Goal: Information Seeking & Learning: Stay updated

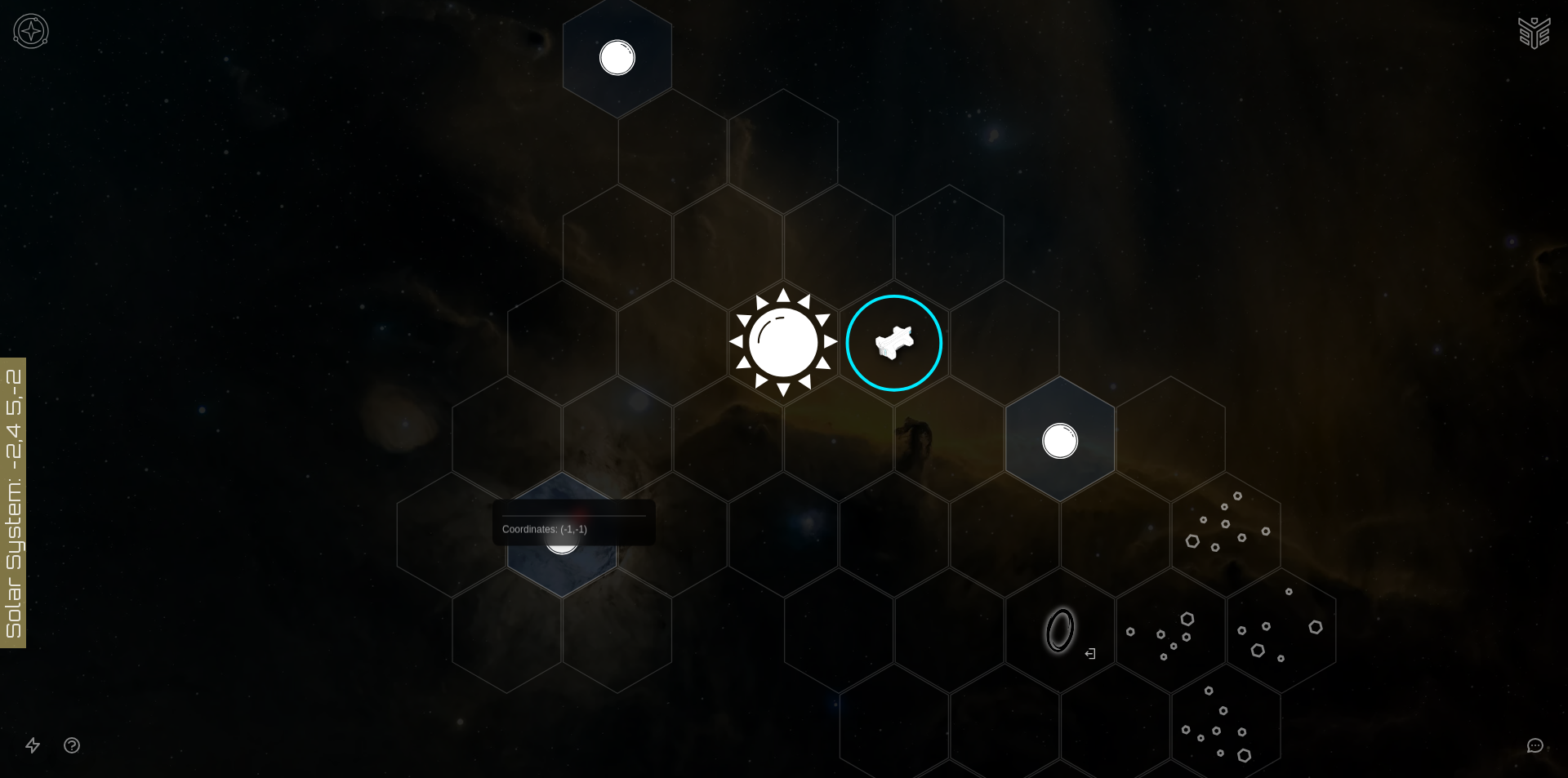
scroll to position [435, 0]
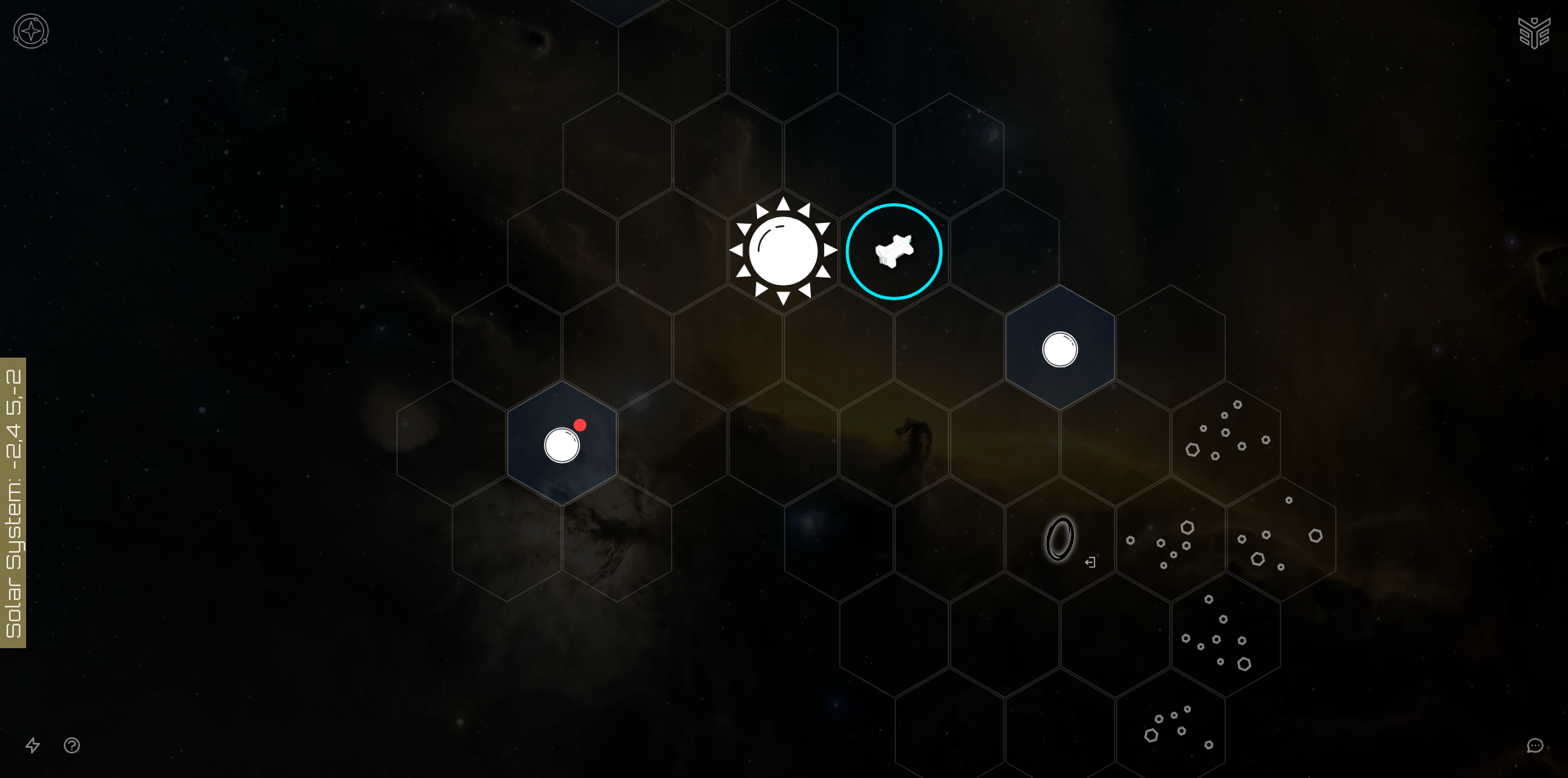
click at [889, 229] on polygon "Hex at coordinates 1,0, clickable" at bounding box center [894, 251] width 109 height 126
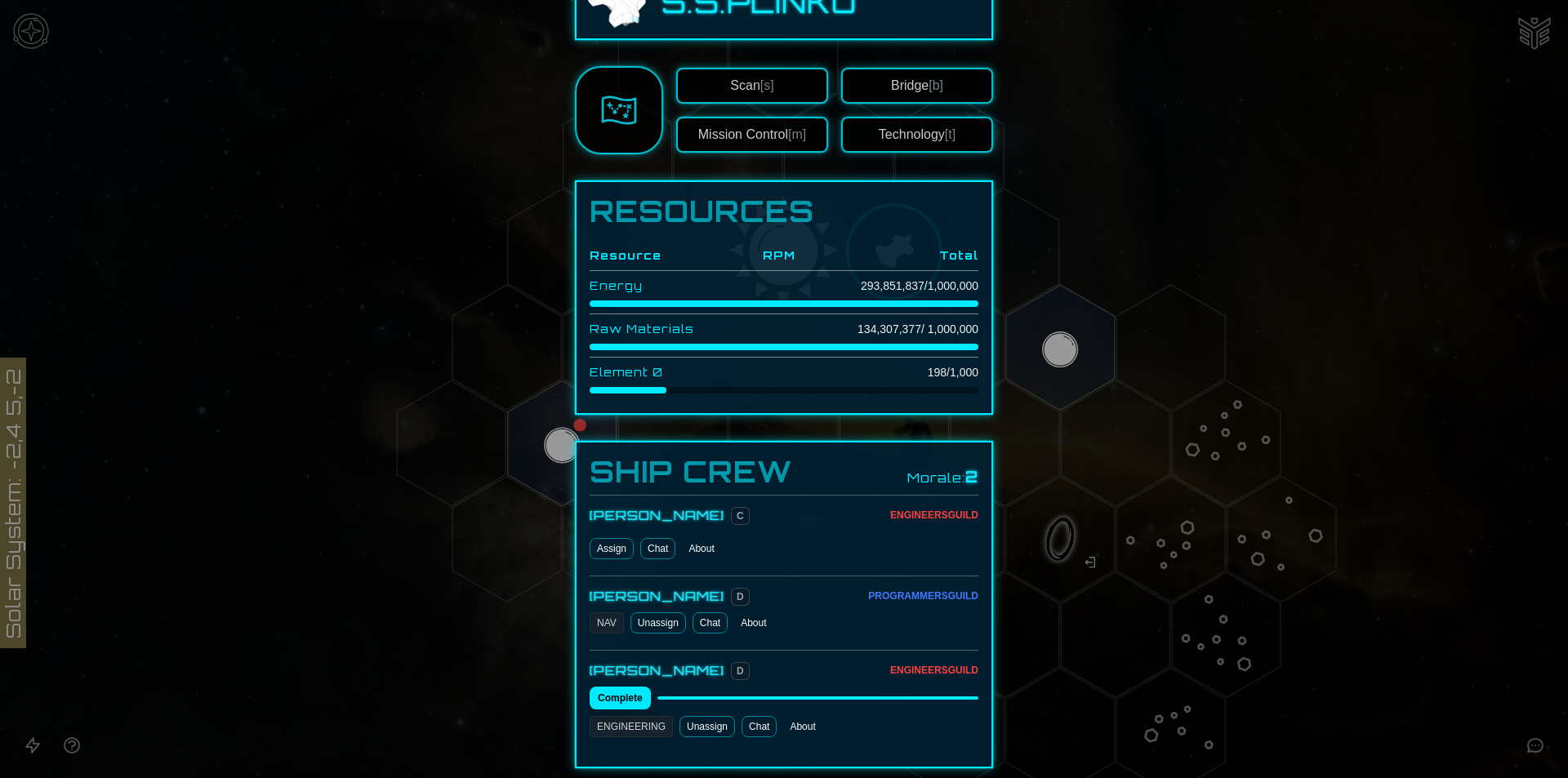
scroll to position [0, 0]
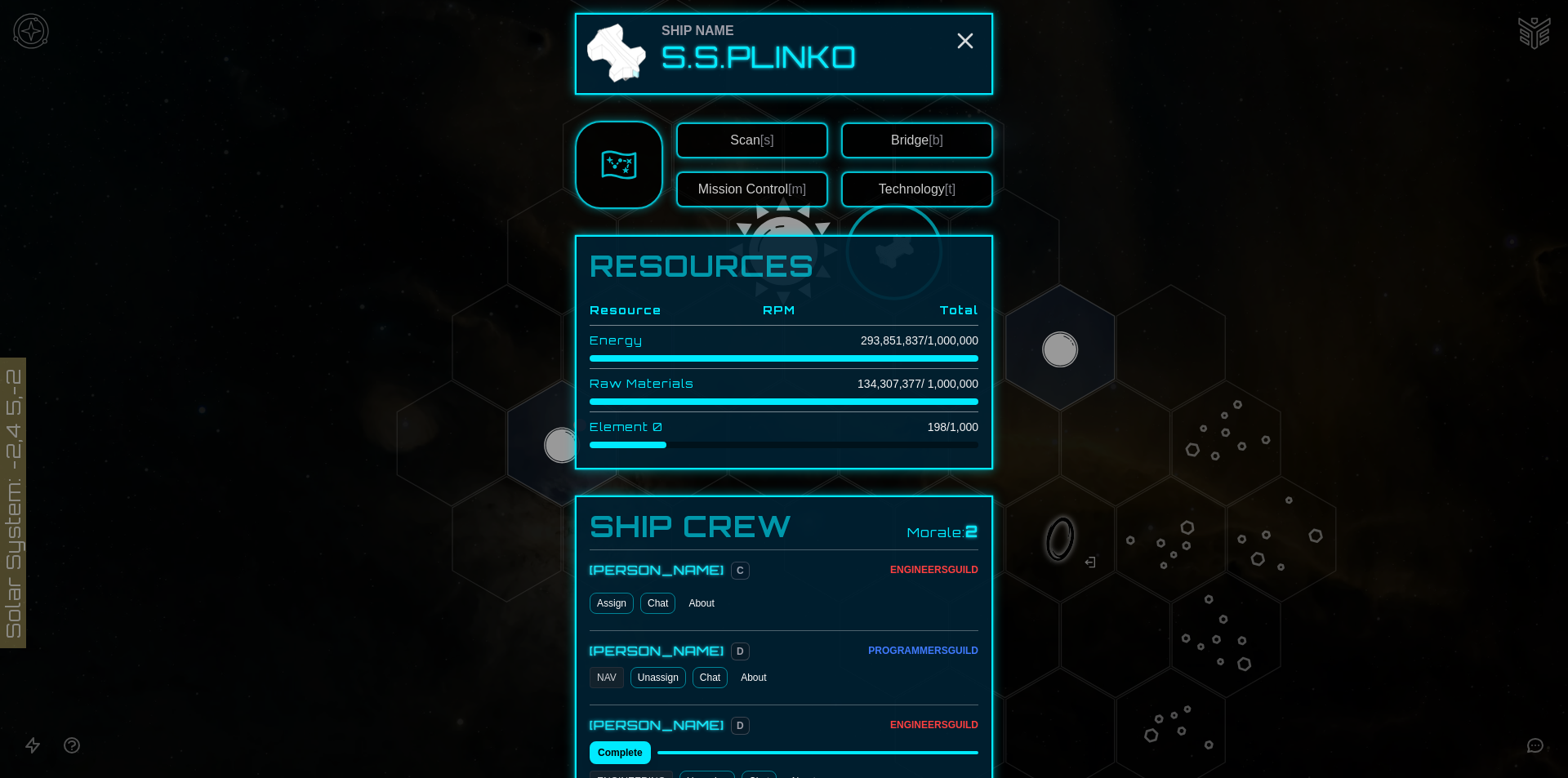
click at [635, 173] on link at bounding box center [619, 165] width 89 height 89
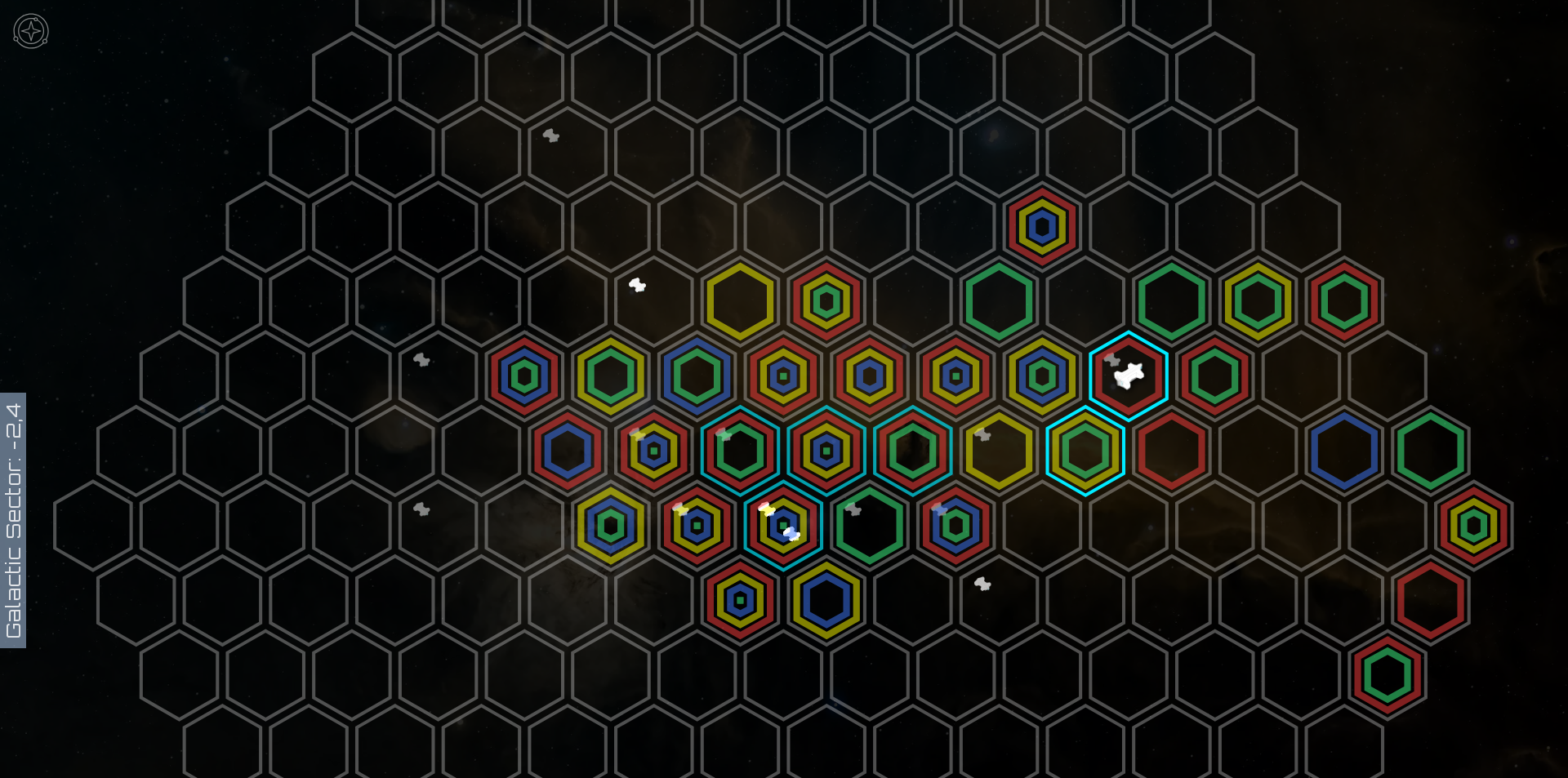
scroll to position [218, 0]
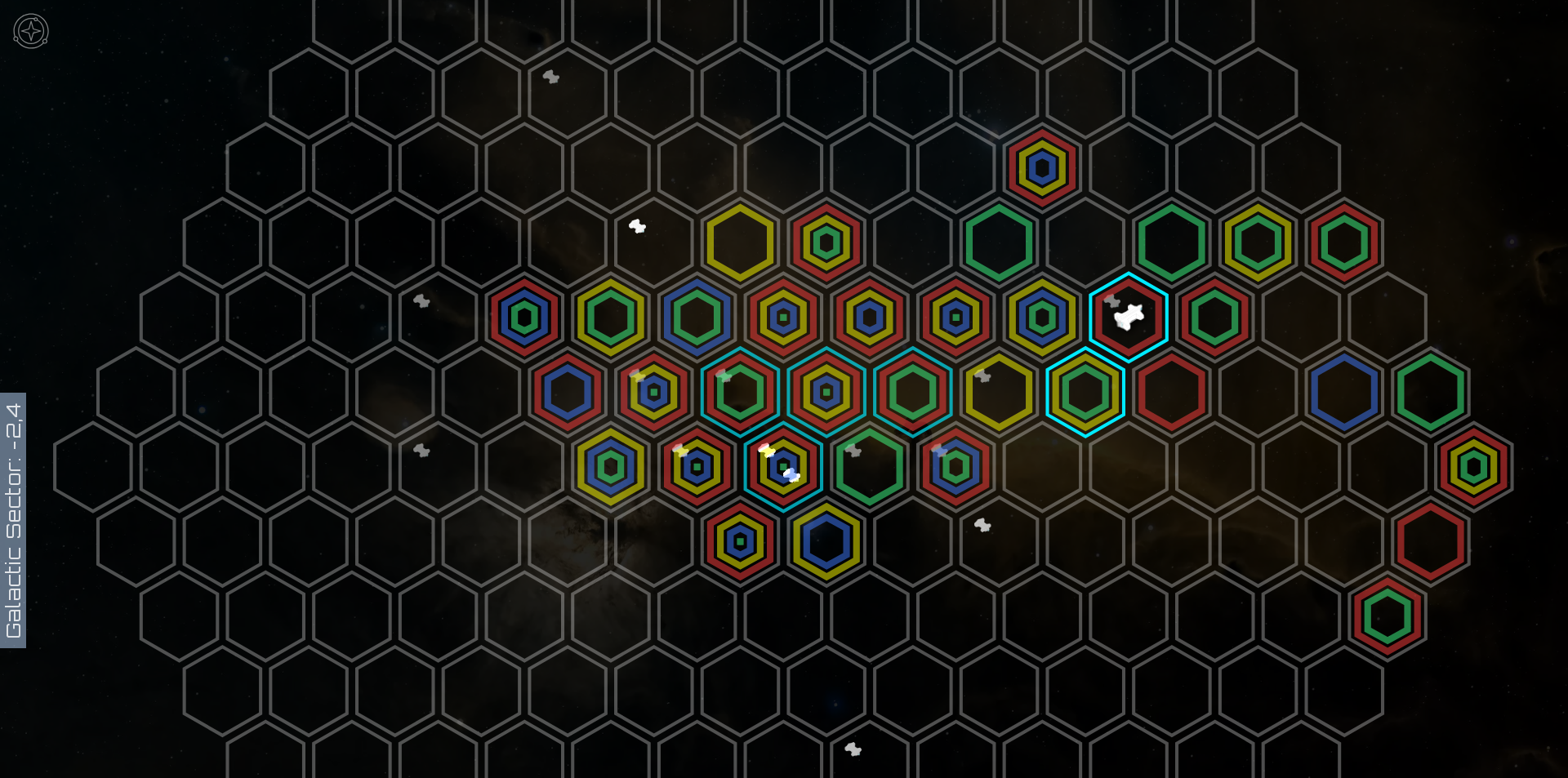
click at [1134, 311] on polygon at bounding box center [1128, 317] width 76 height 89
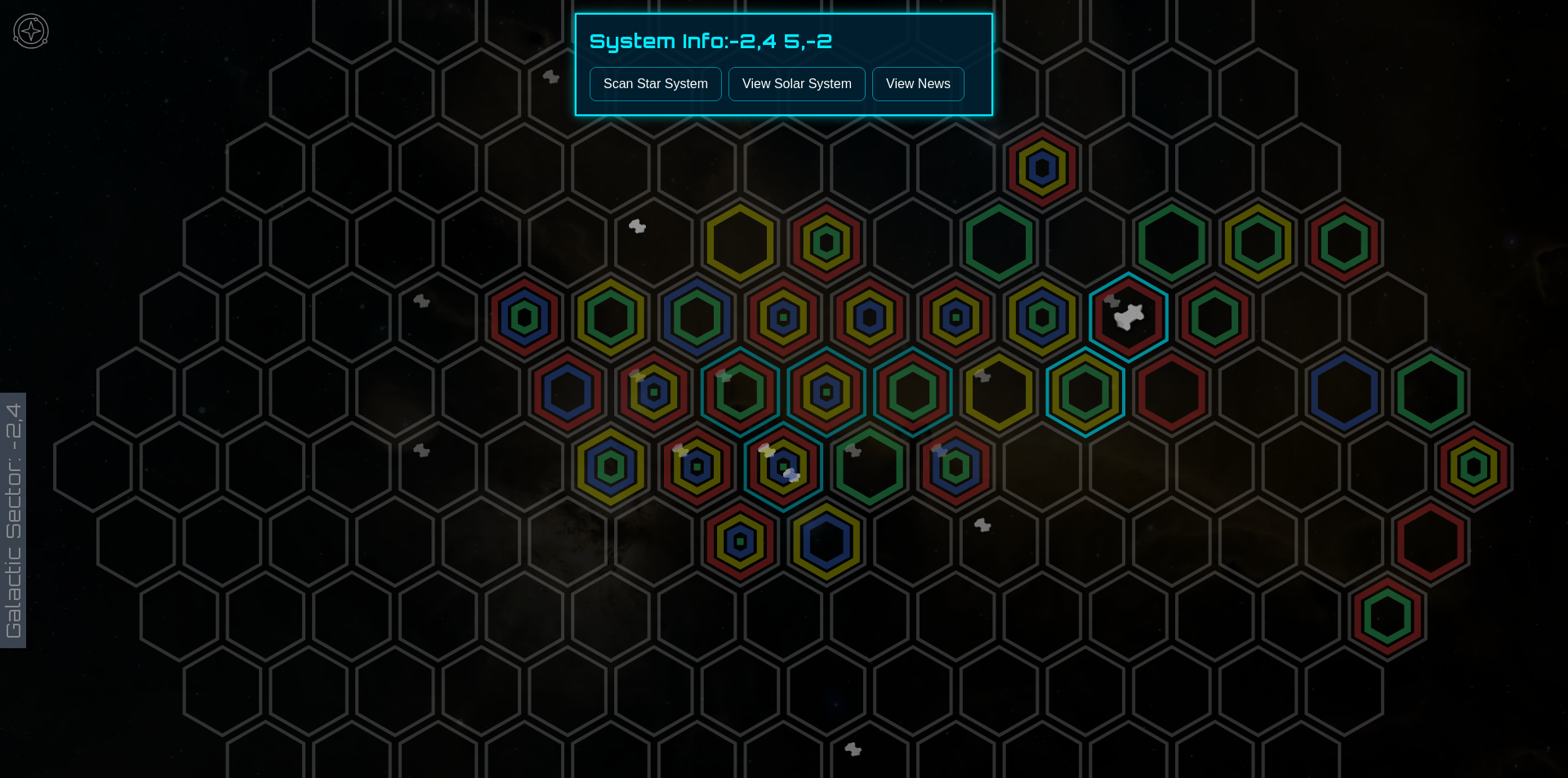
click at [912, 73] on link "View News" at bounding box center [918, 84] width 92 height 35
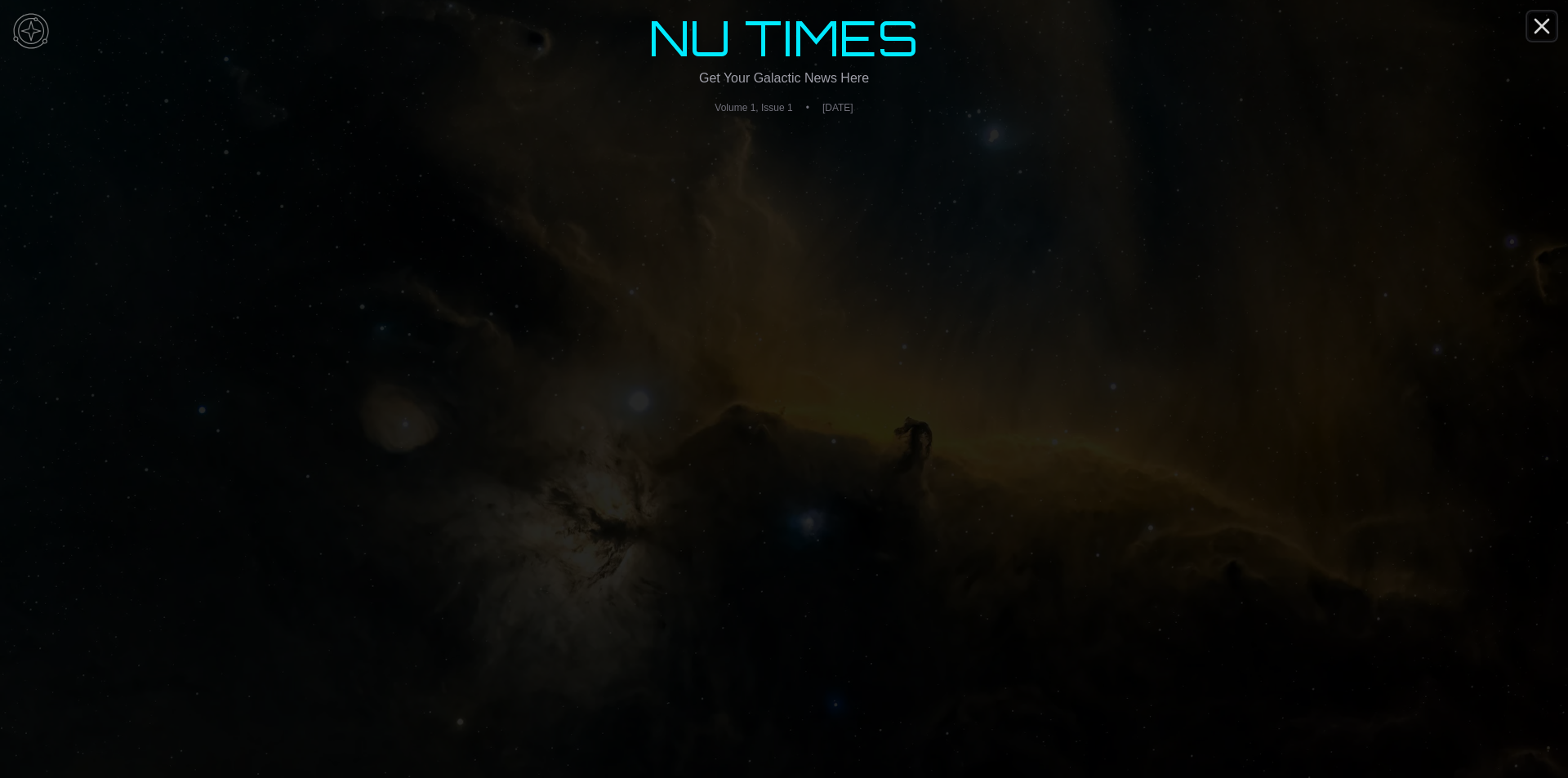
click at [1538, 34] on icon "Close" at bounding box center [1542, 25] width 26 height 26
